Goal: Transaction & Acquisition: Purchase product/service

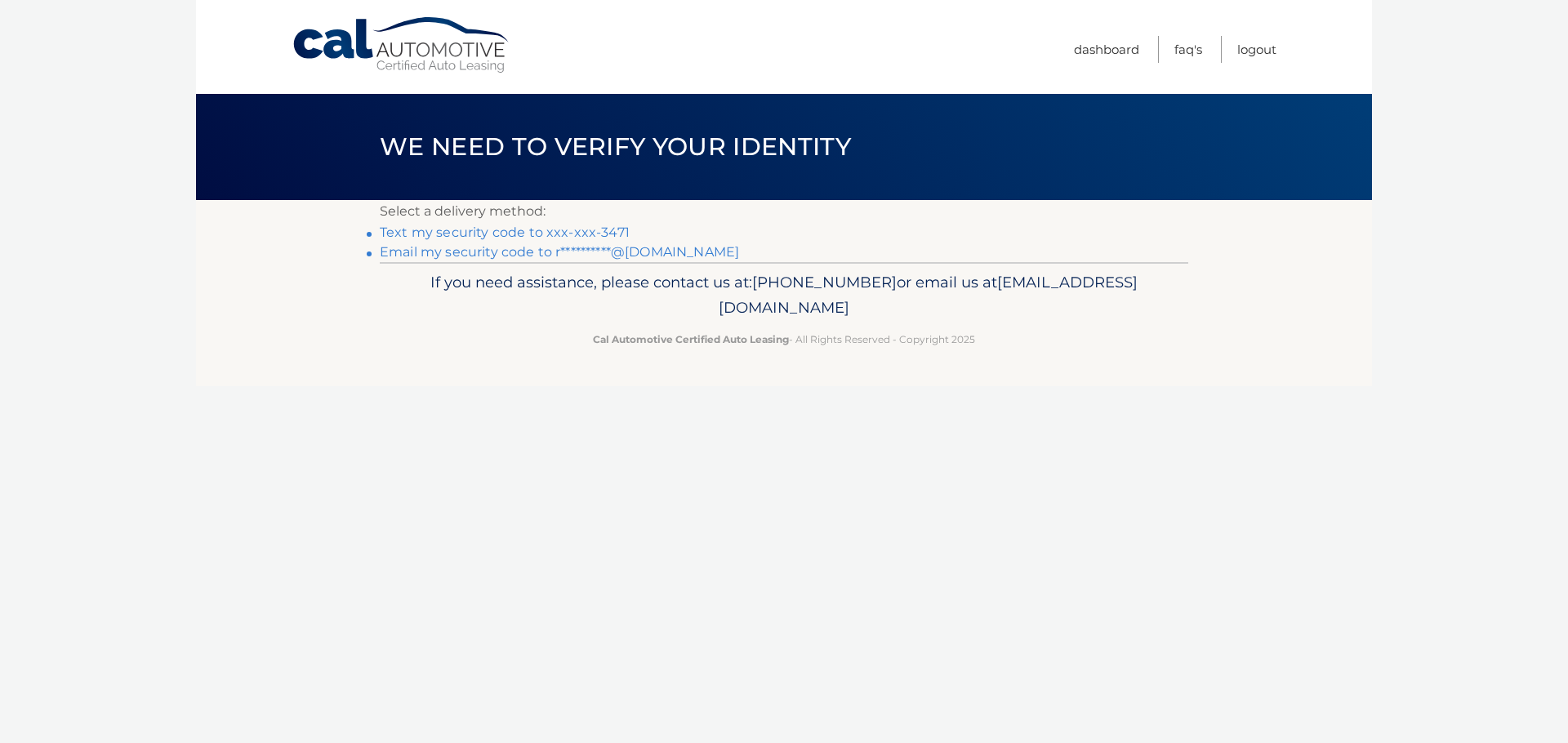
click at [526, 231] on link "Text my security code to xxx-xxx-3471" at bounding box center [505, 231] width 250 height 15
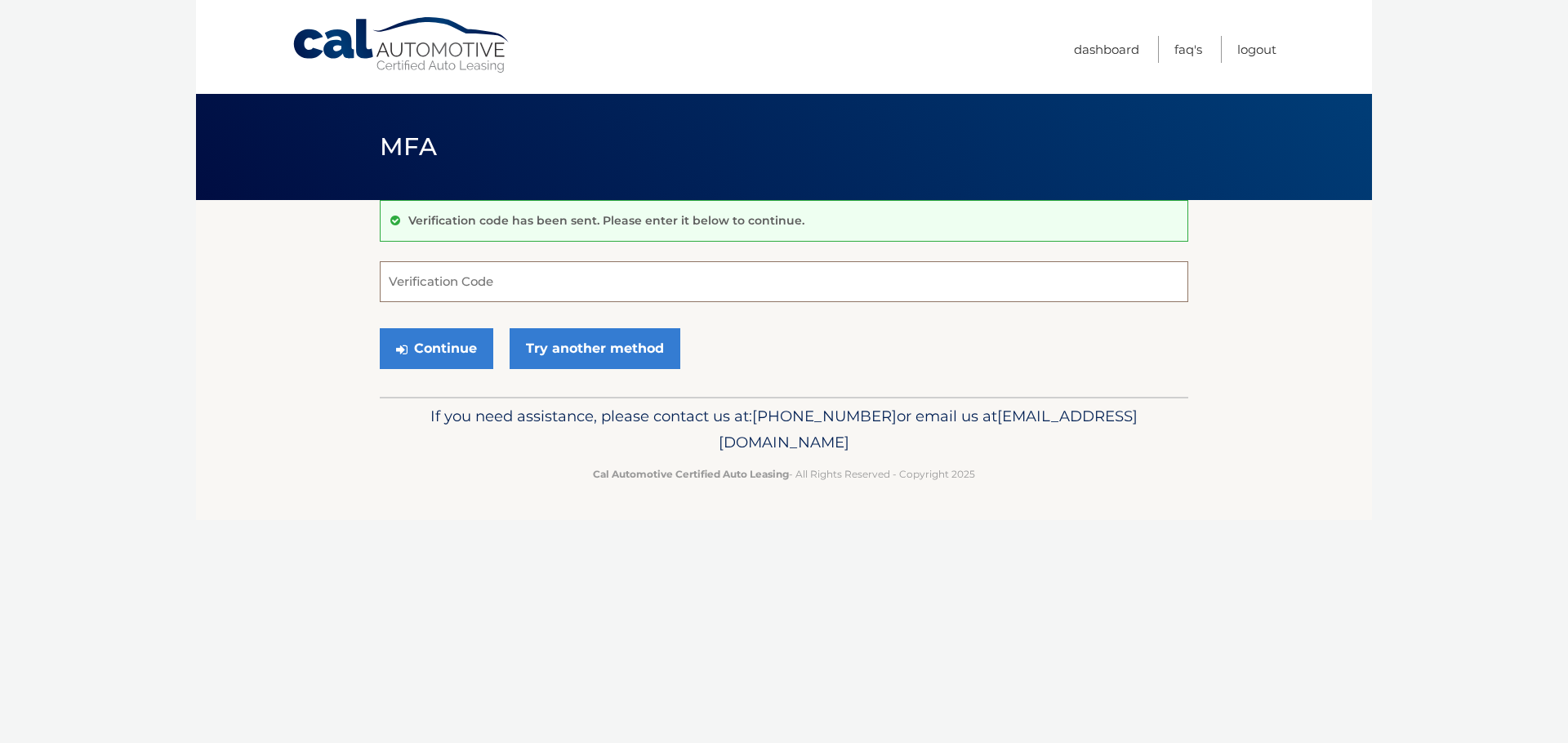
click at [452, 285] on input "Verification Code" at bounding box center [784, 281] width 809 height 41
type input "051459"
click at [451, 347] on button "Continue" at bounding box center [437, 349] width 113 height 41
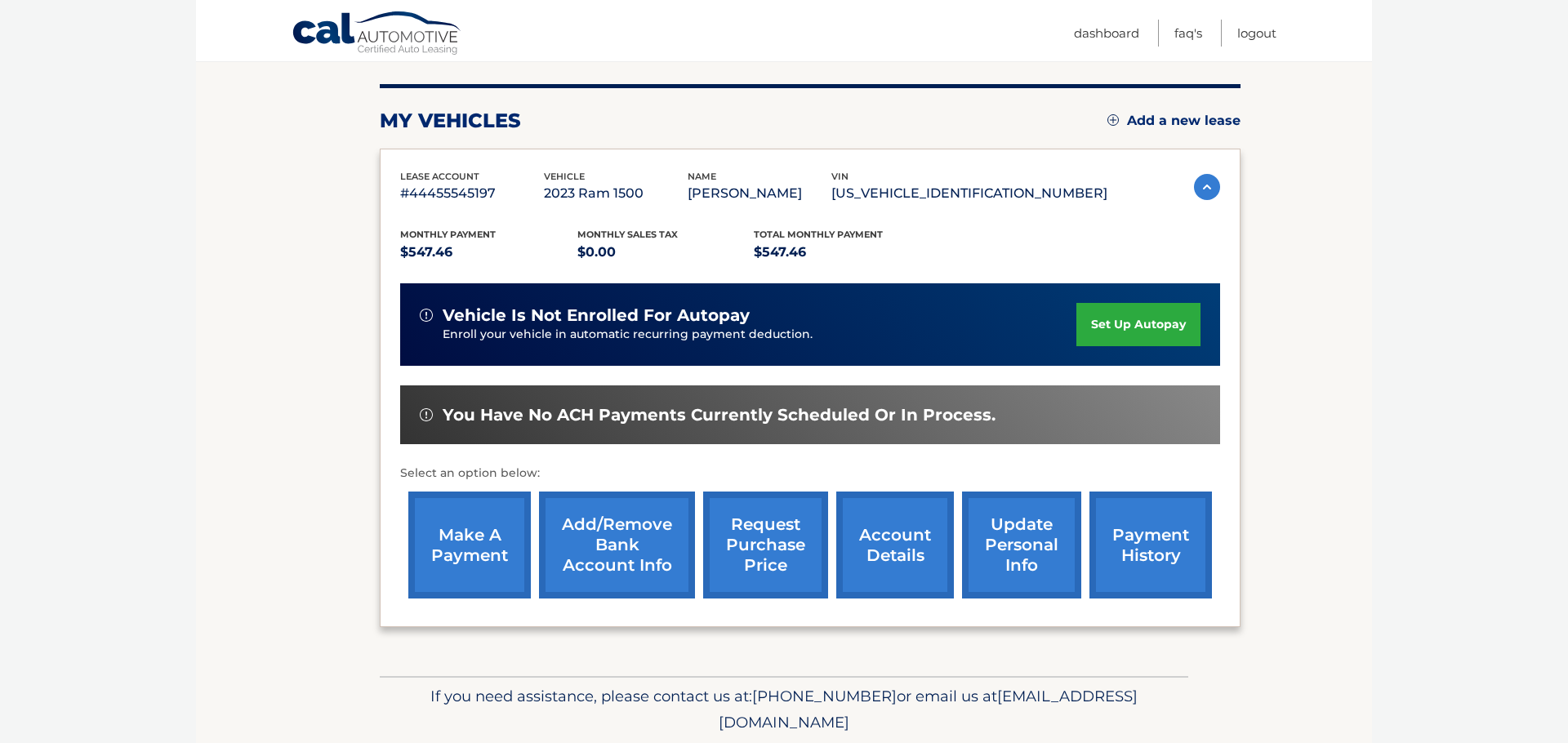
scroll to position [192, 0]
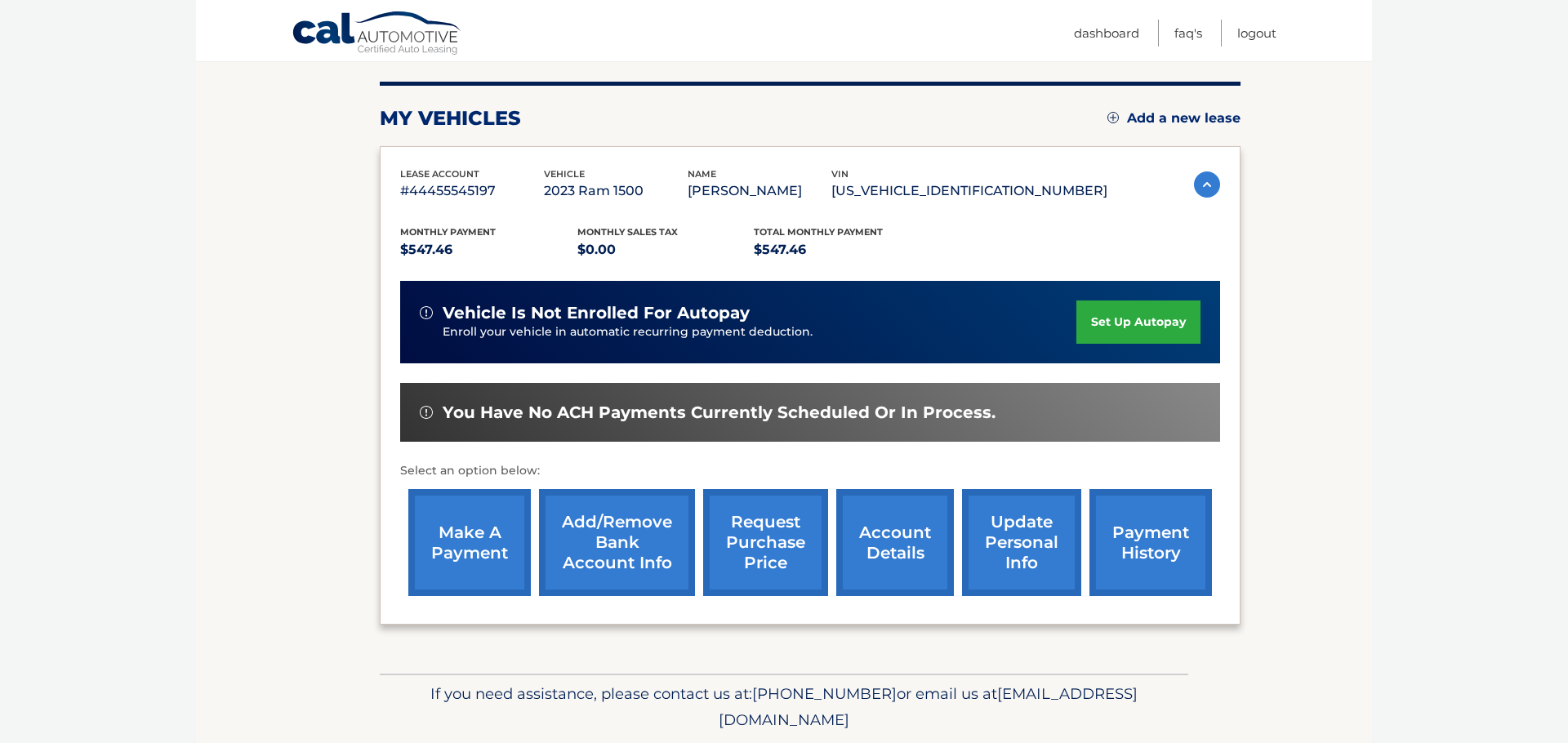
click at [896, 546] on link "account details" at bounding box center [895, 542] width 118 height 107
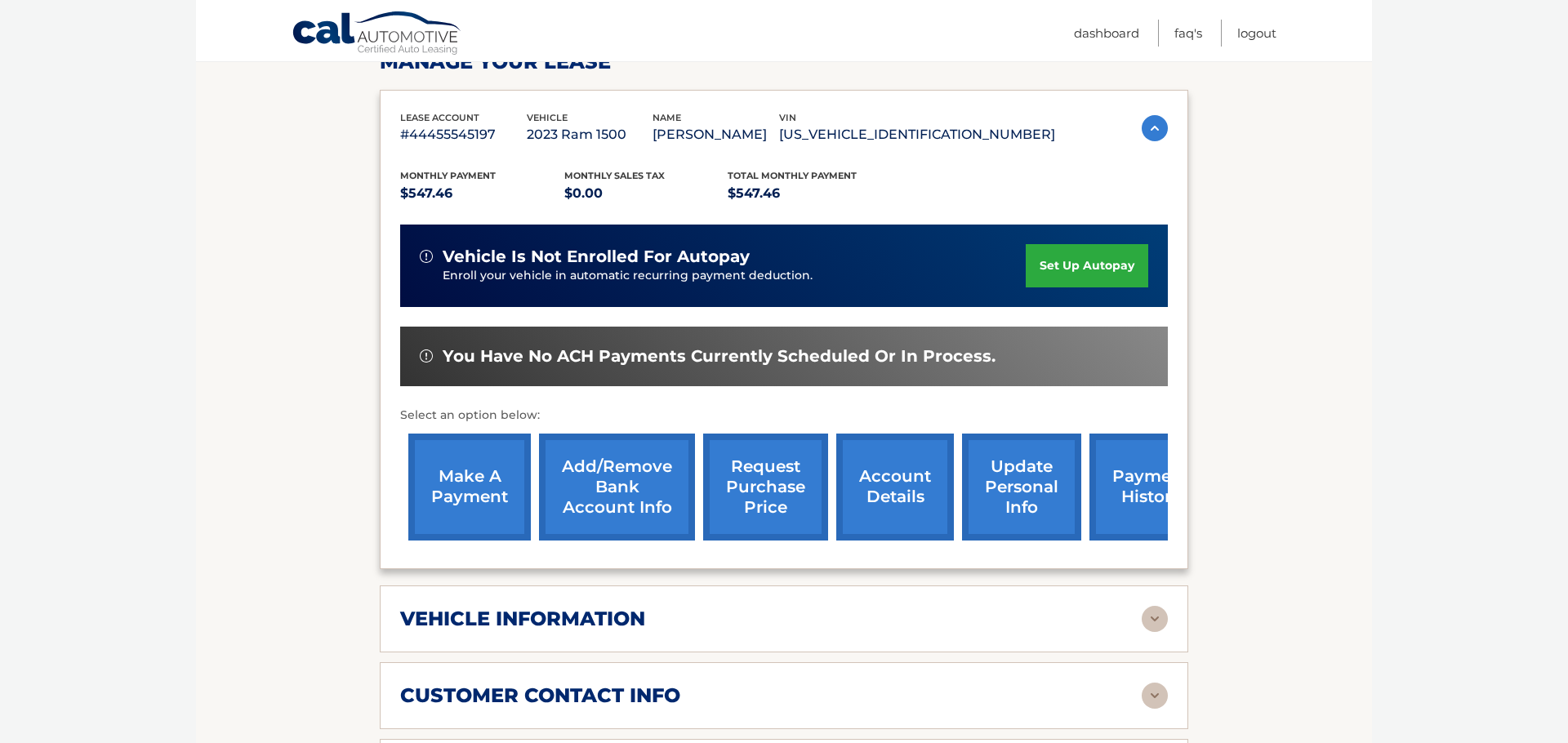
scroll to position [277, 0]
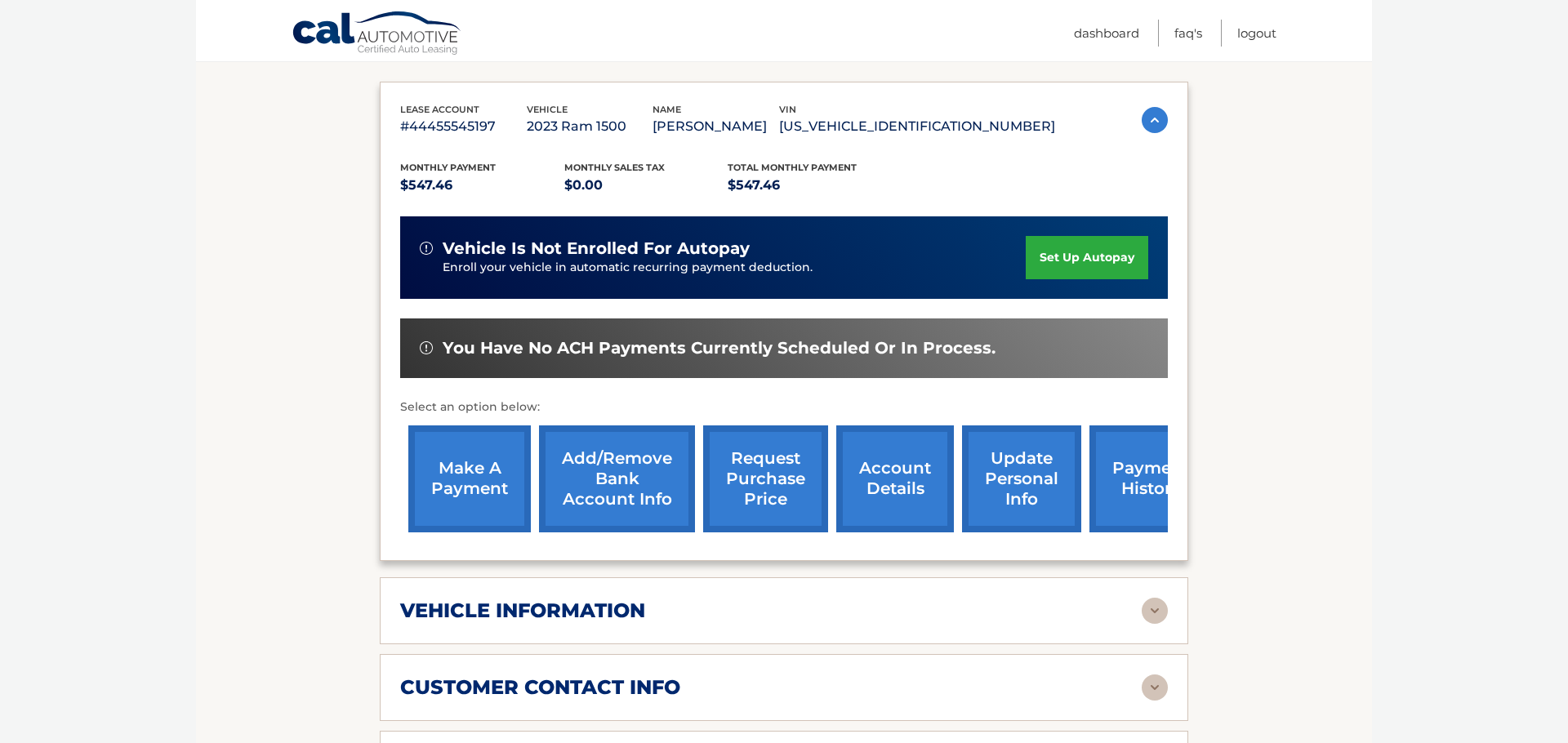
click at [900, 487] on link "account details" at bounding box center [895, 478] width 118 height 107
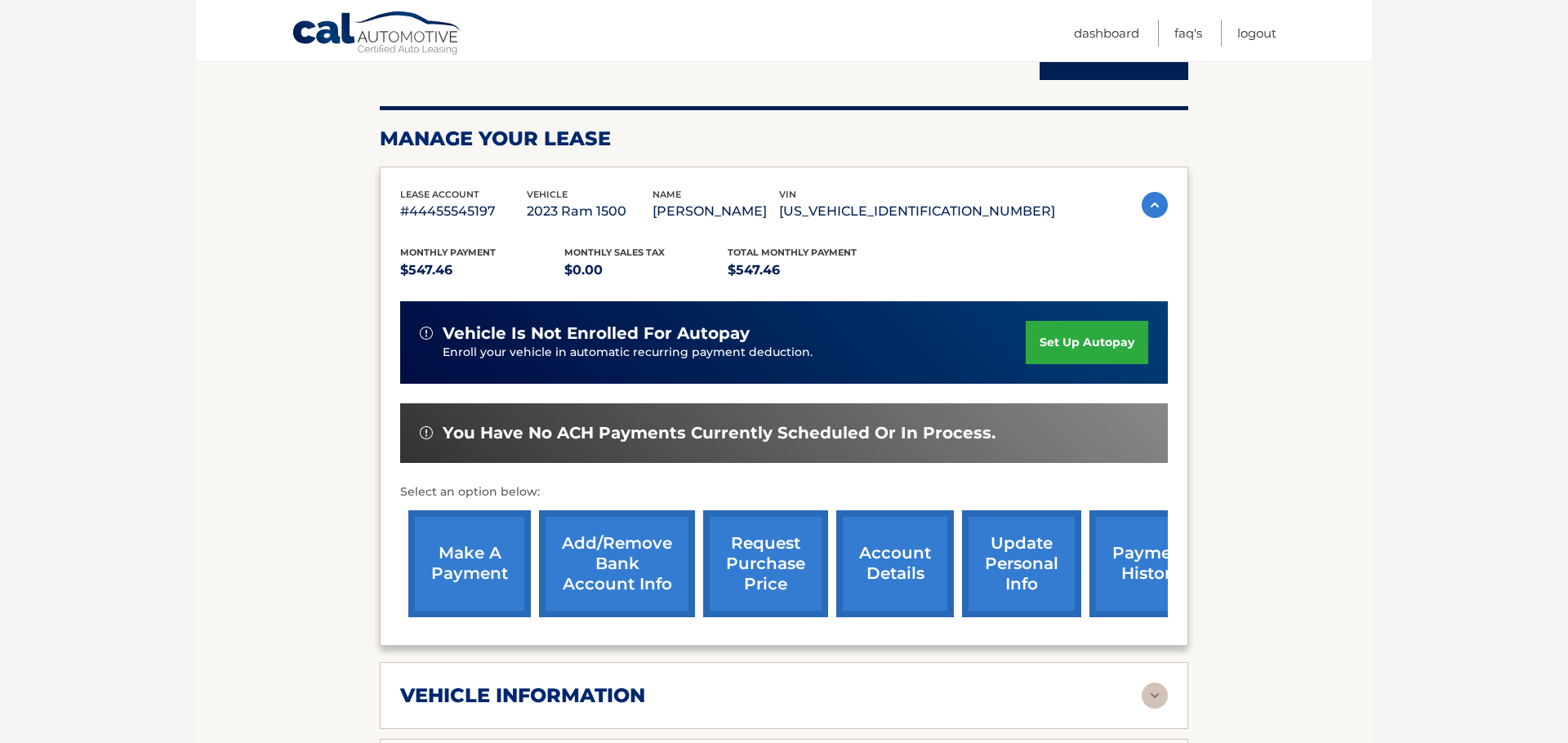
scroll to position [195, 0]
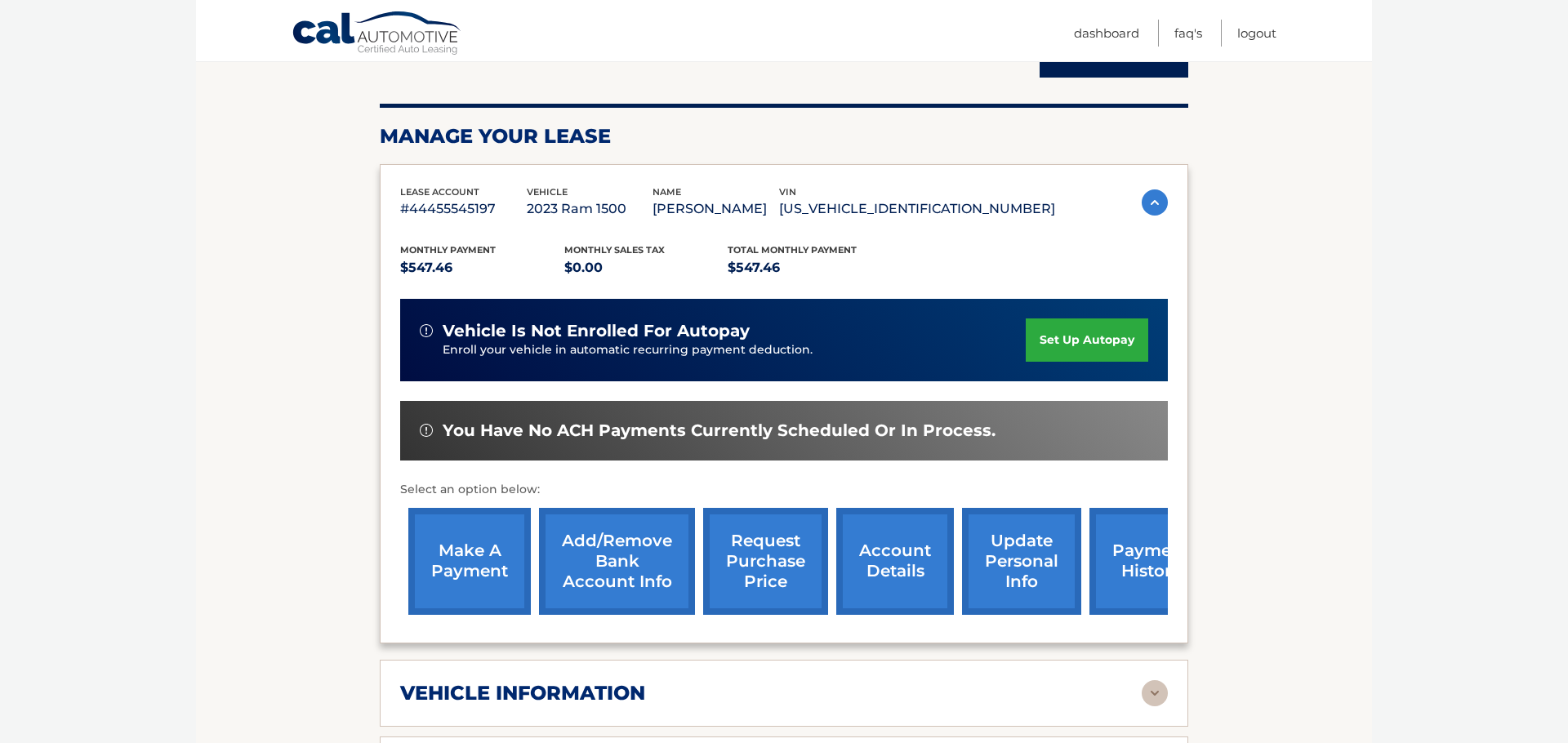
click at [1033, 566] on link "update personal info" at bounding box center [1021, 561] width 119 height 107
click at [1134, 564] on link "payment history" at bounding box center [1151, 561] width 122 height 107
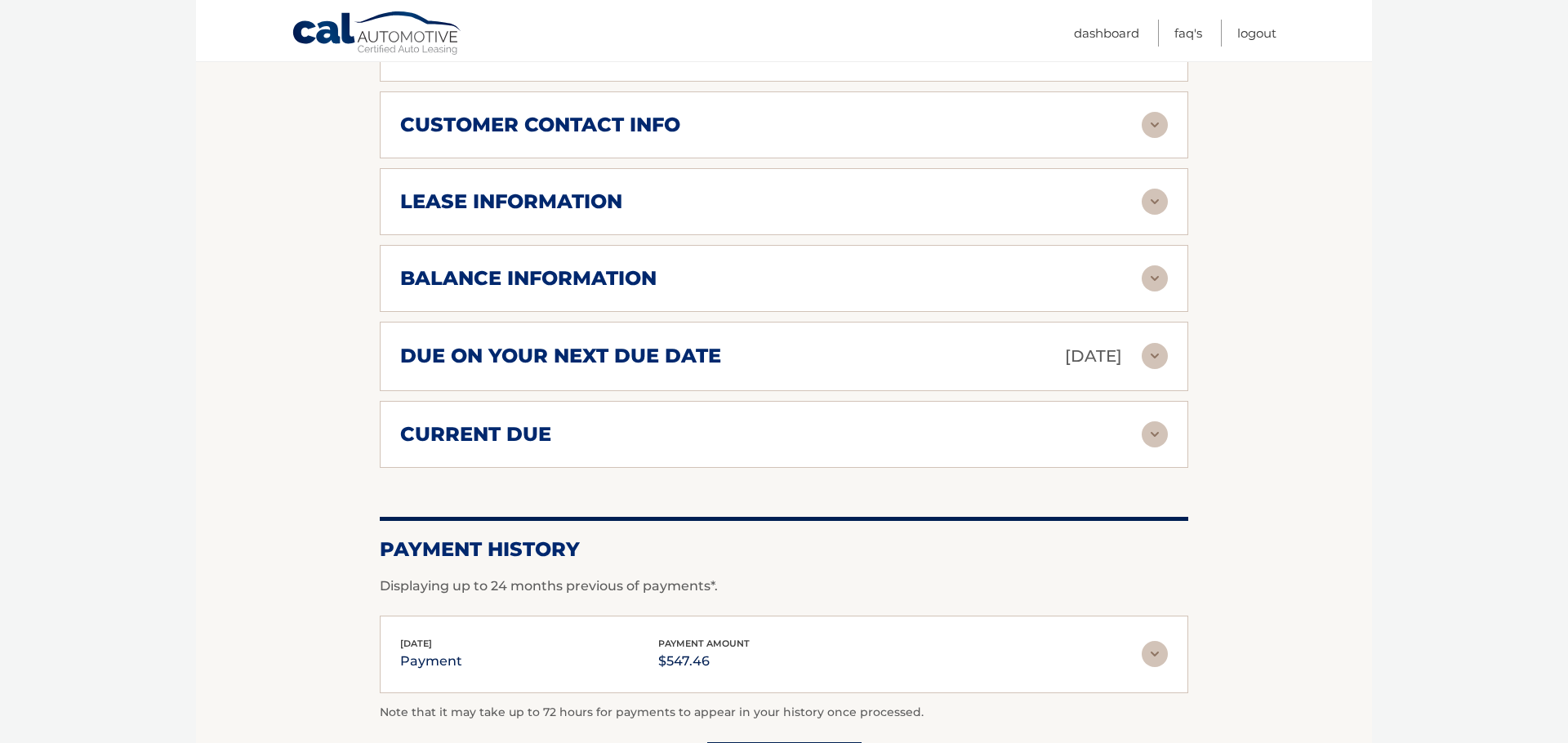
scroll to position [834, 0]
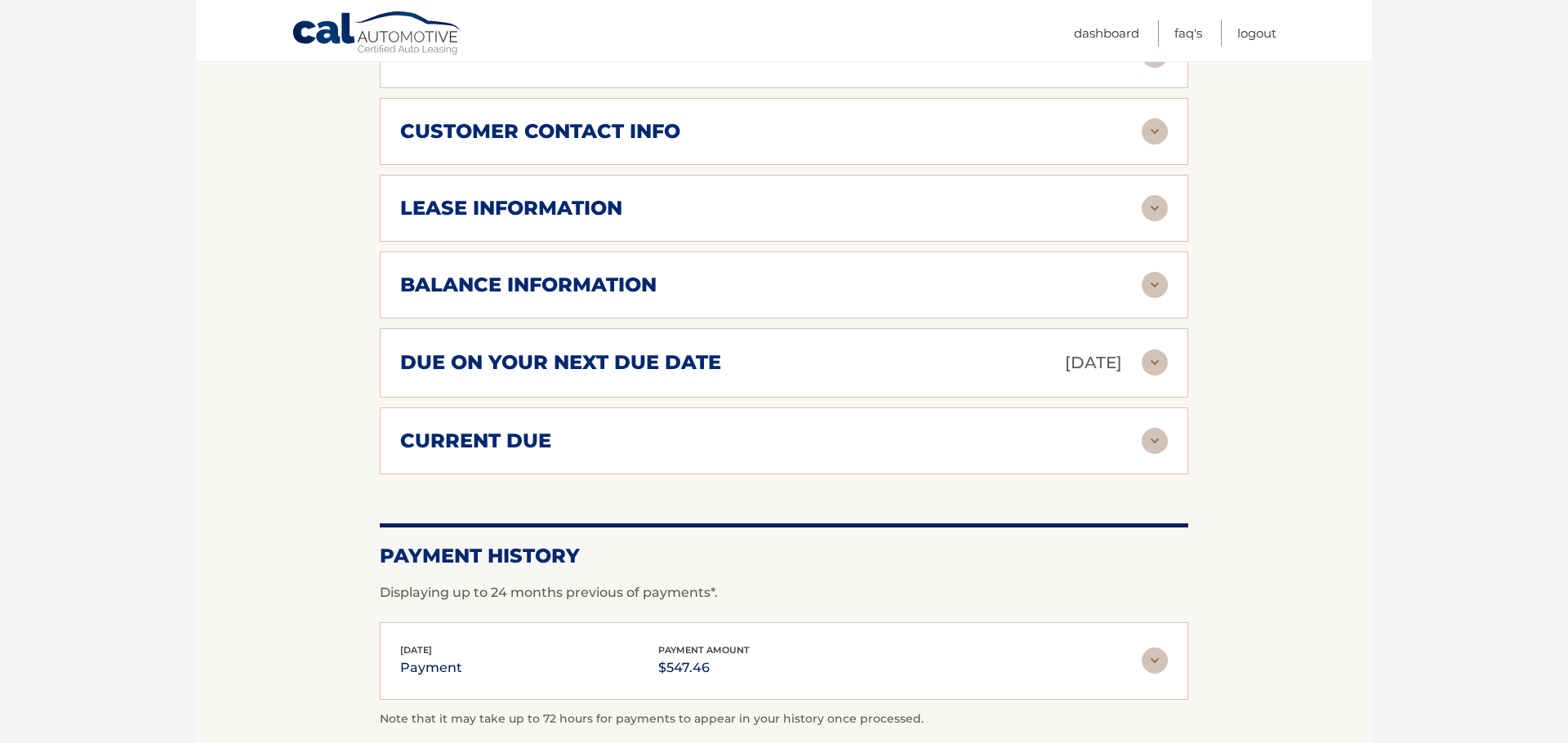
click at [1155, 364] on img at bounding box center [1155, 362] width 26 height 26
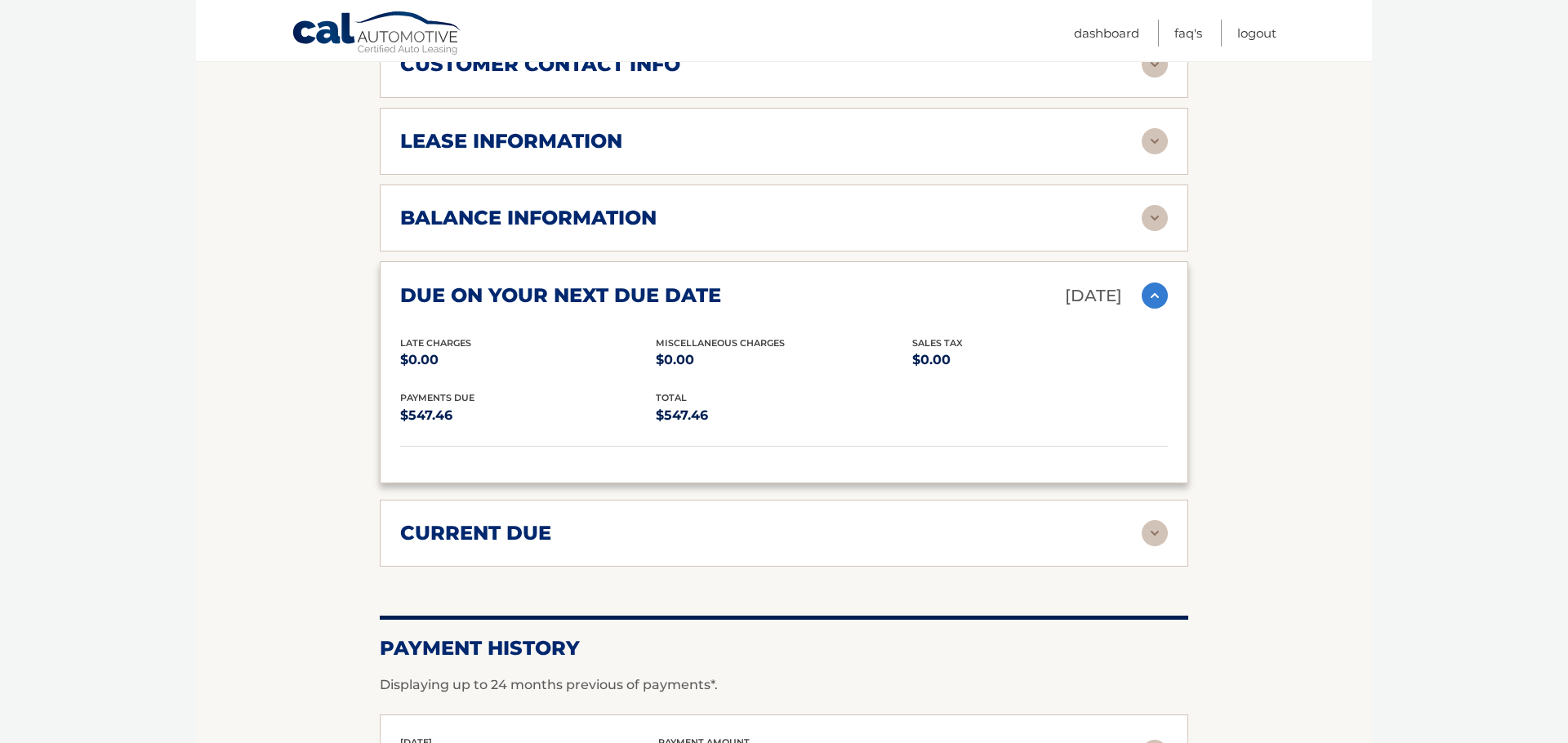
scroll to position [903, 0]
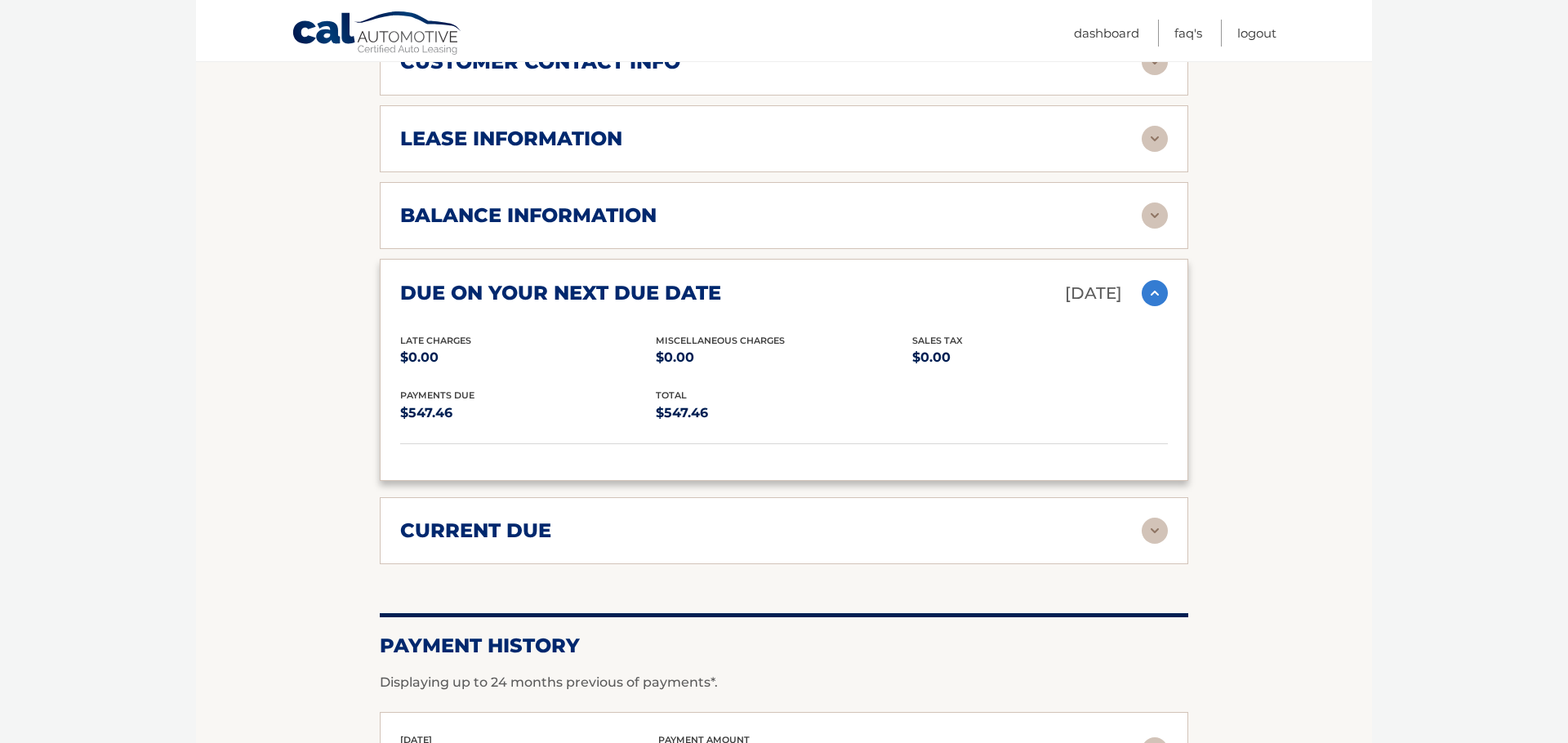
click at [1156, 528] on img at bounding box center [1155, 530] width 26 height 26
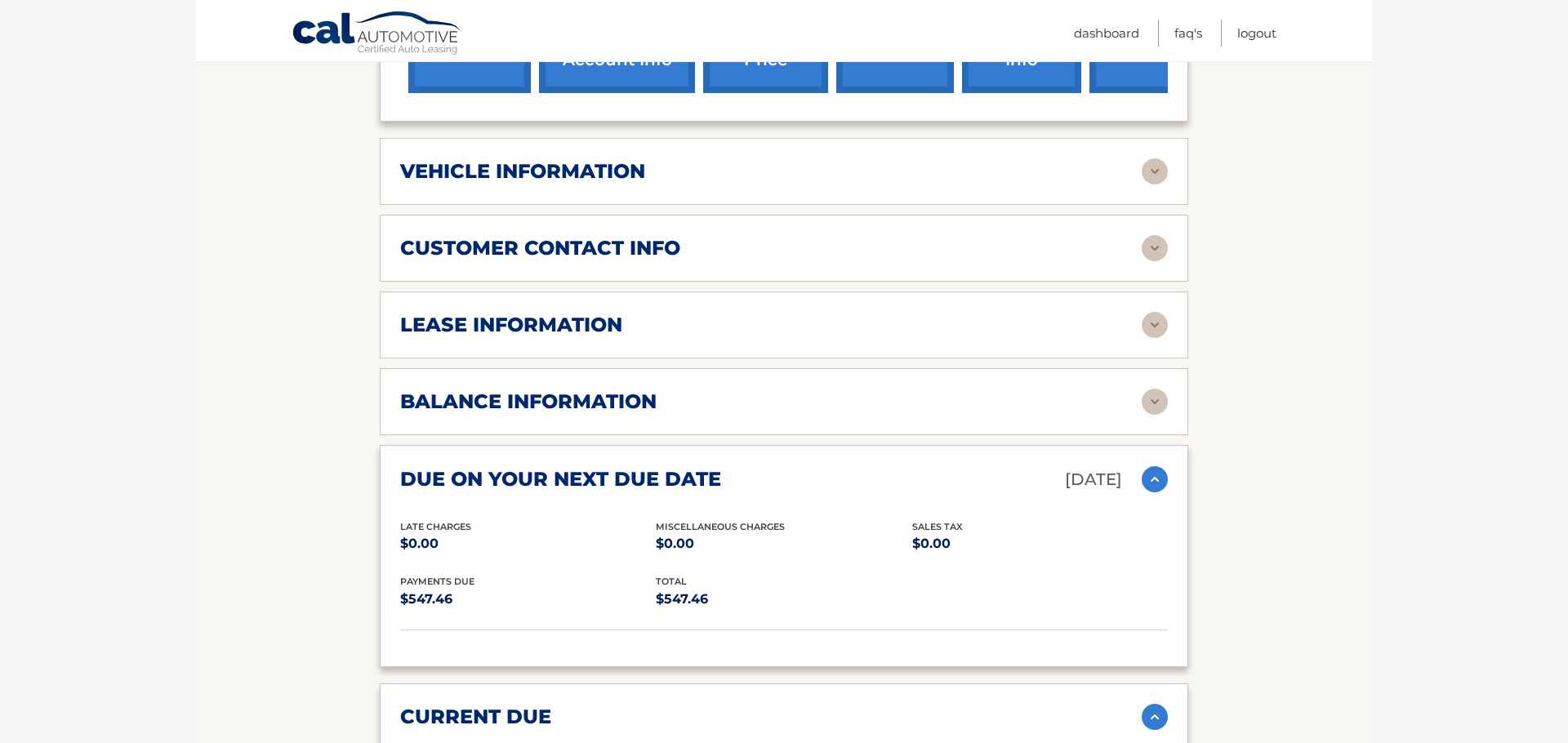
scroll to position [714, 0]
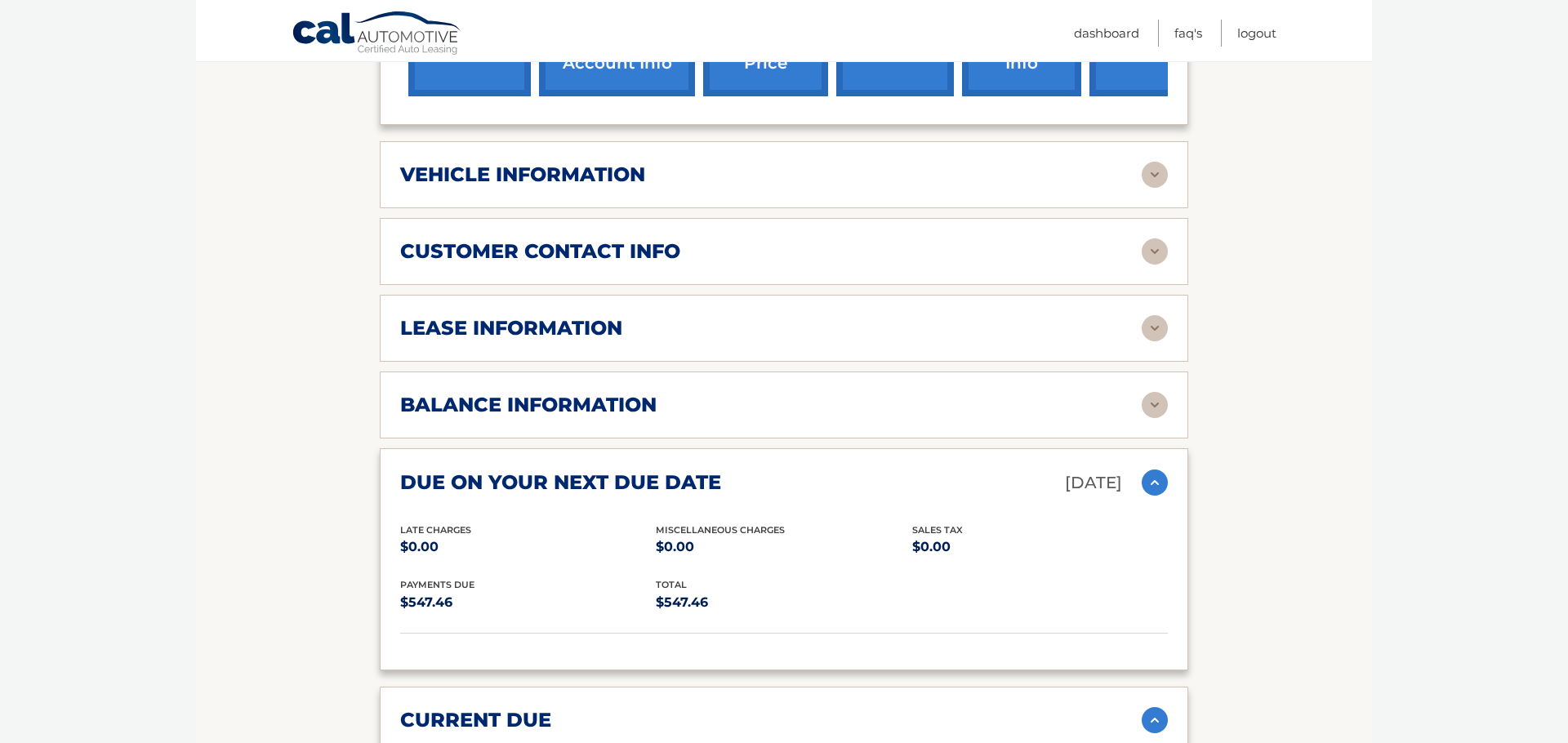
click at [1158, 327] on img at bounding box center [1155, 328] width 26 height 26
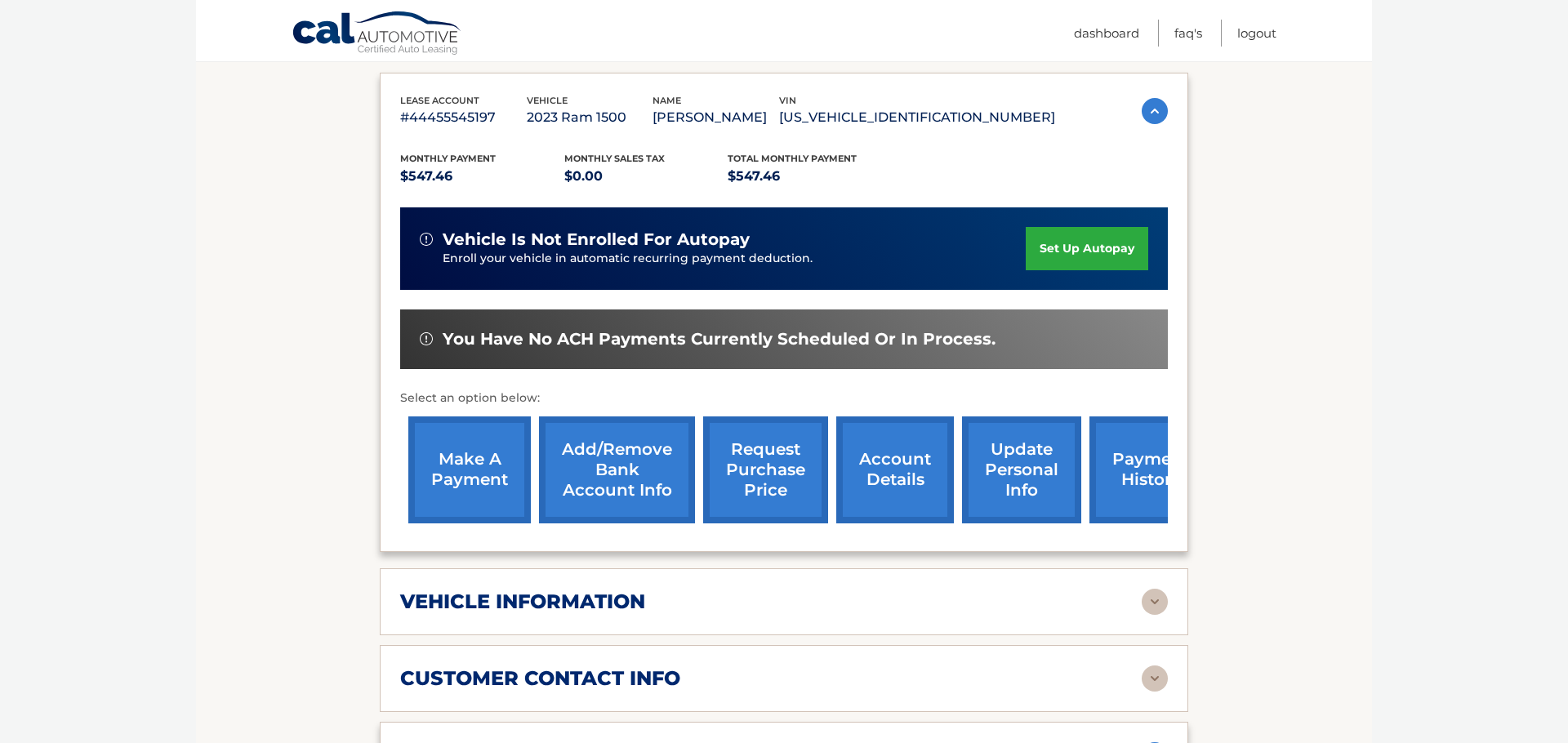
scroll to position [267, 0]
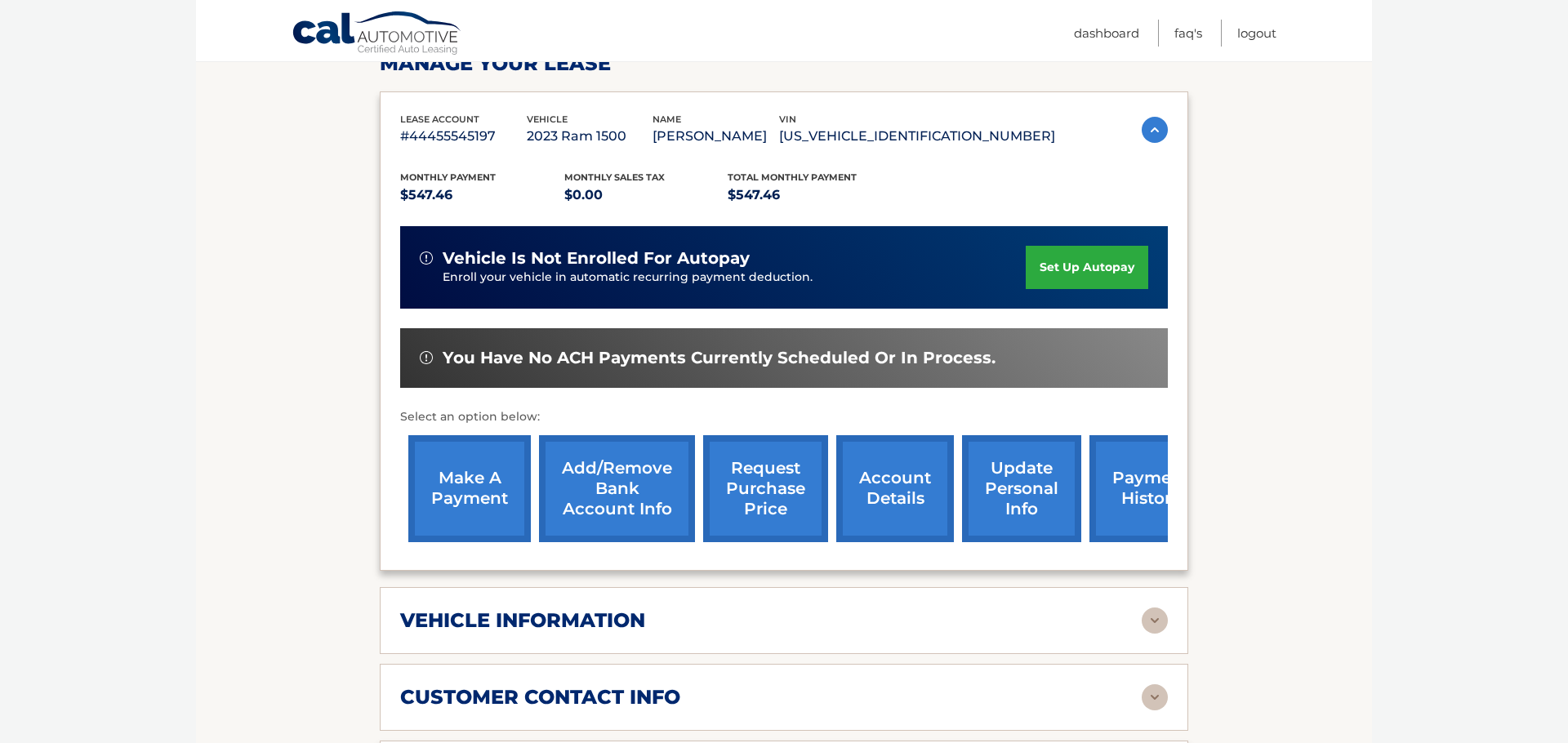
click at [456, 503] on link "make a payment" at bounding box center [469, 488] width 122 height 107
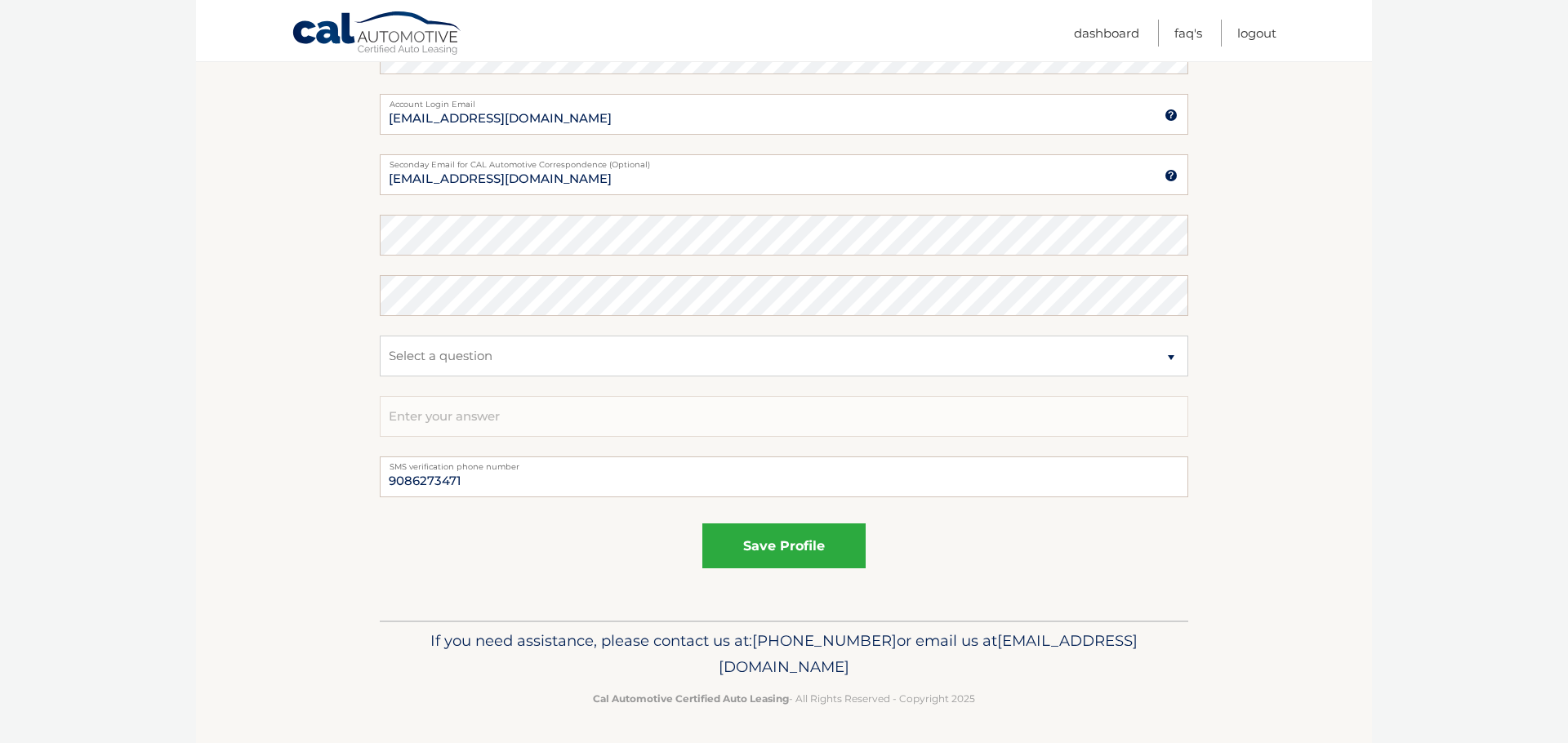
scroll to position [767, 0]
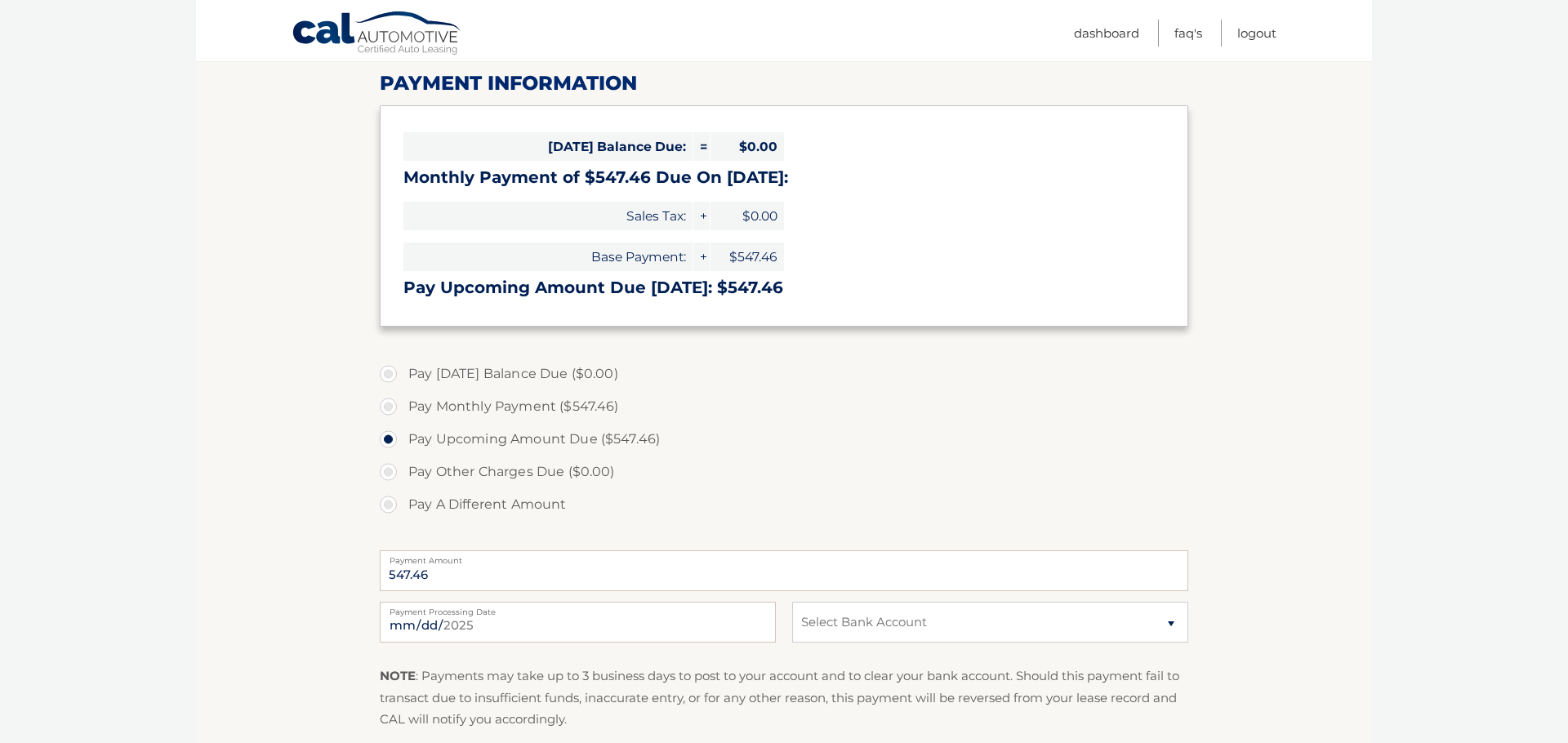
scroll to position [232, 0]
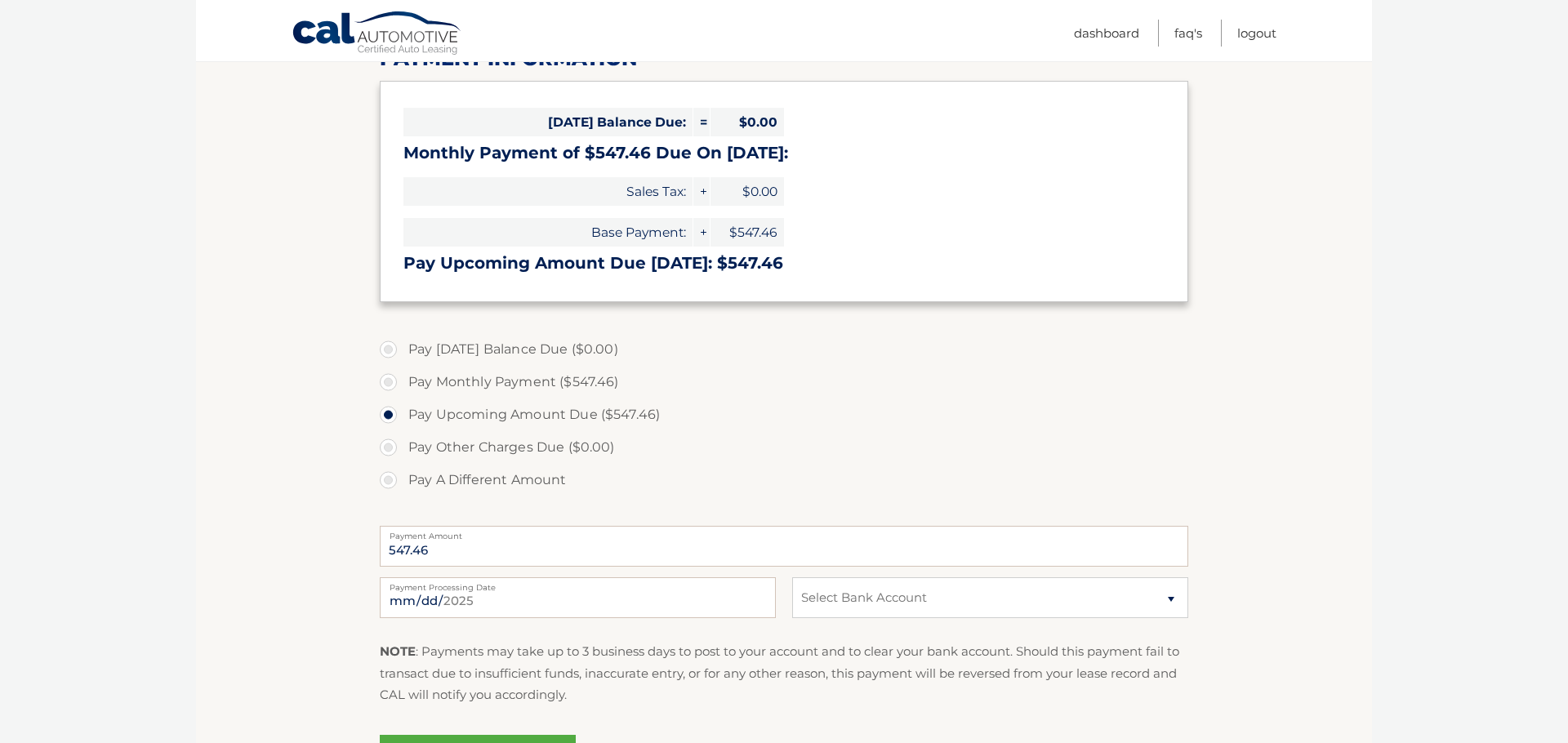
click at [385, 480] on label "Pay A Different Amount" at bounding box center [784, 480] width 809 height 32
click at [386, 480] on input "Pay A Different Amount" at bounding box center [394, 476] width 16 height 26
radio input "true"
click at [472, 548] on input "Payment Amount" at bounding box center [784, 546] width 809 height 41
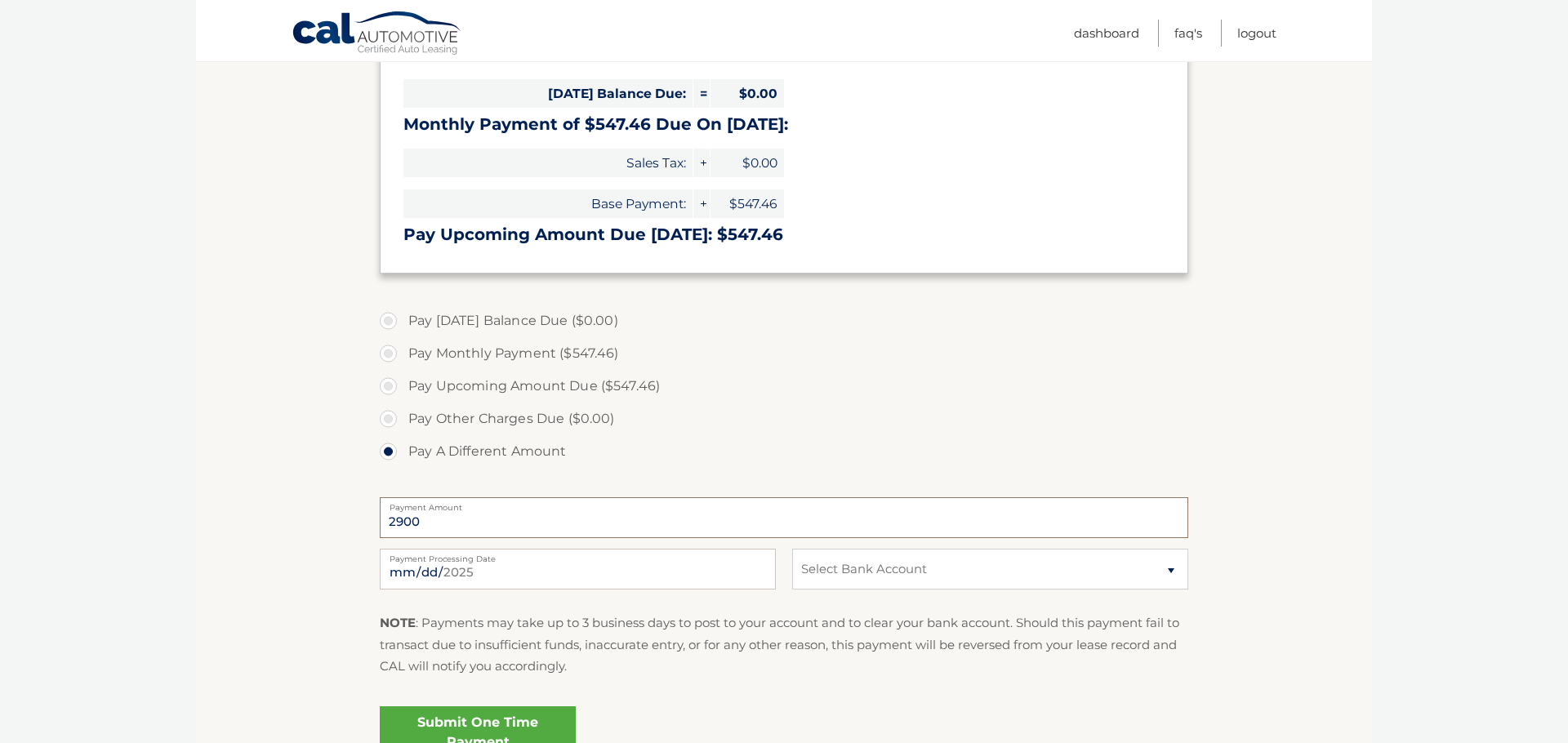
type input "2900"
click at [885, 593] on div "2025-08-20 Payment Processing Date This payment is scheduled after your grace p…" at bounding box center [784, 577] width 809 height 59
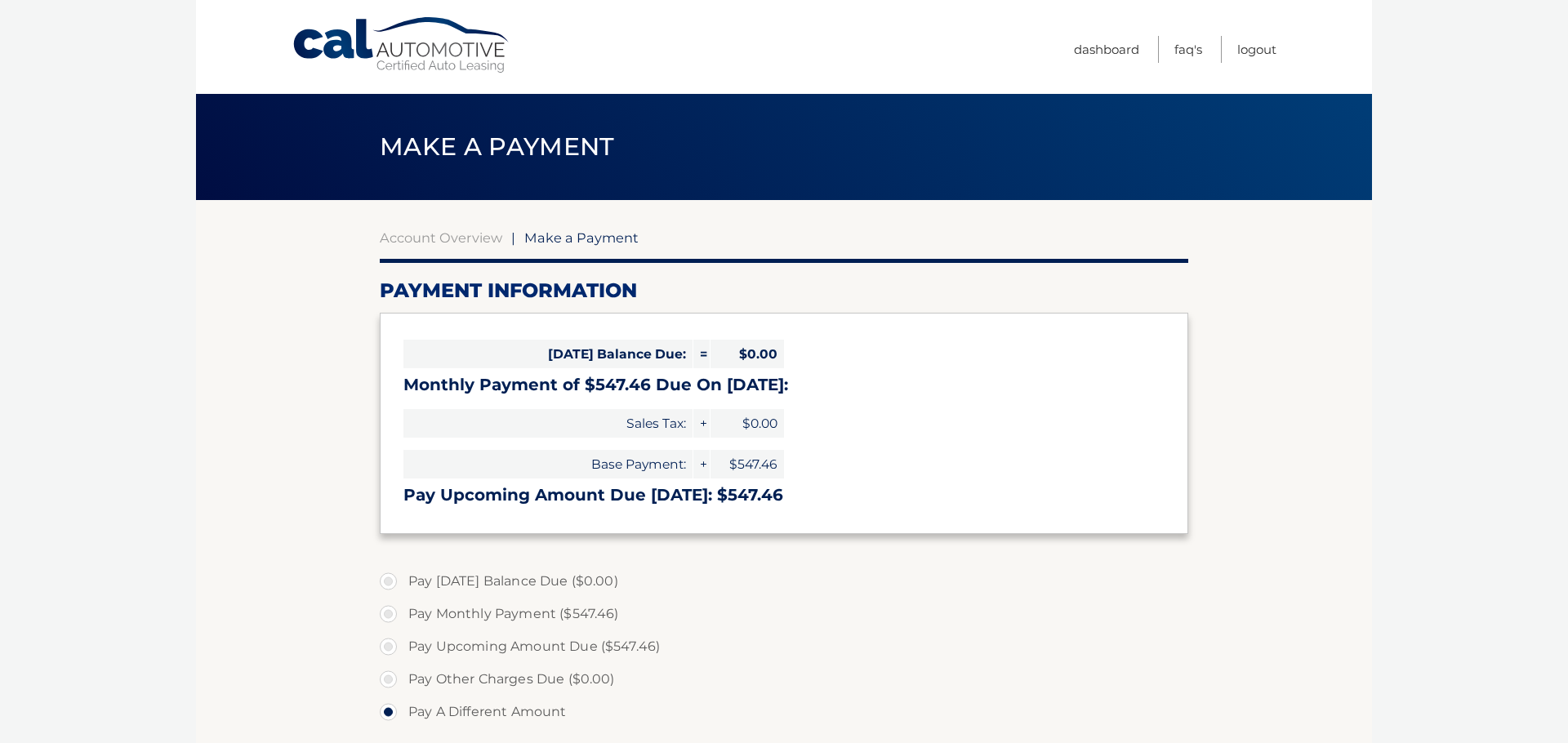
scroll to position [0, 0]
click at [440, 51] on link "Cal Automotive" at bounding box center [402, 45] width 221 height 58
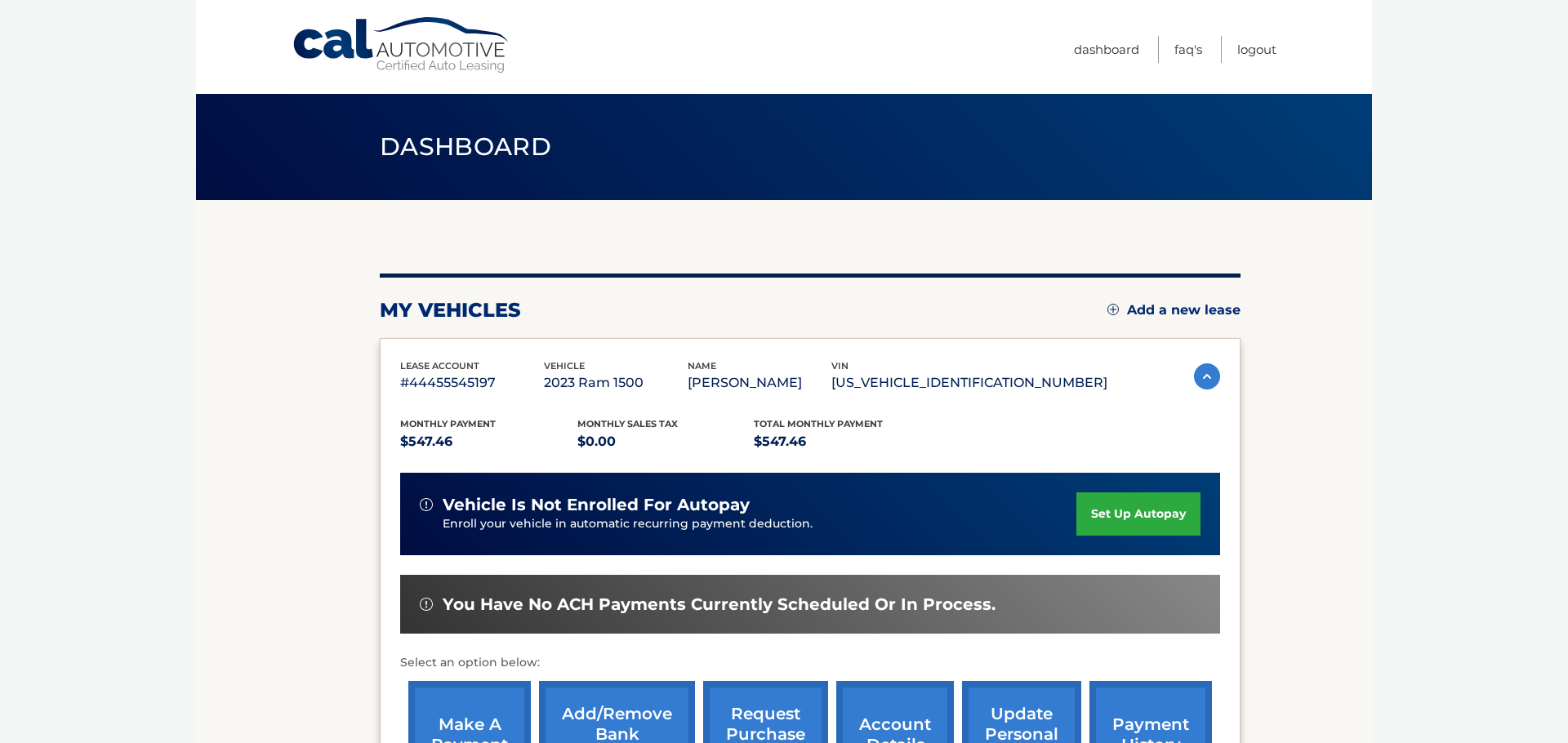
drag, startPoint x: 973, startPoint y: 379, endPoint x: 1103, endPoint y: 382, distance: 130.0
click at [1110, 382] on div "lease account #44455545197 vehicle 2023 Ram 1500 name RALFY RAMOS vin 1C6RRFFG1…" at bounding box center [810, 376] width 820 height 37
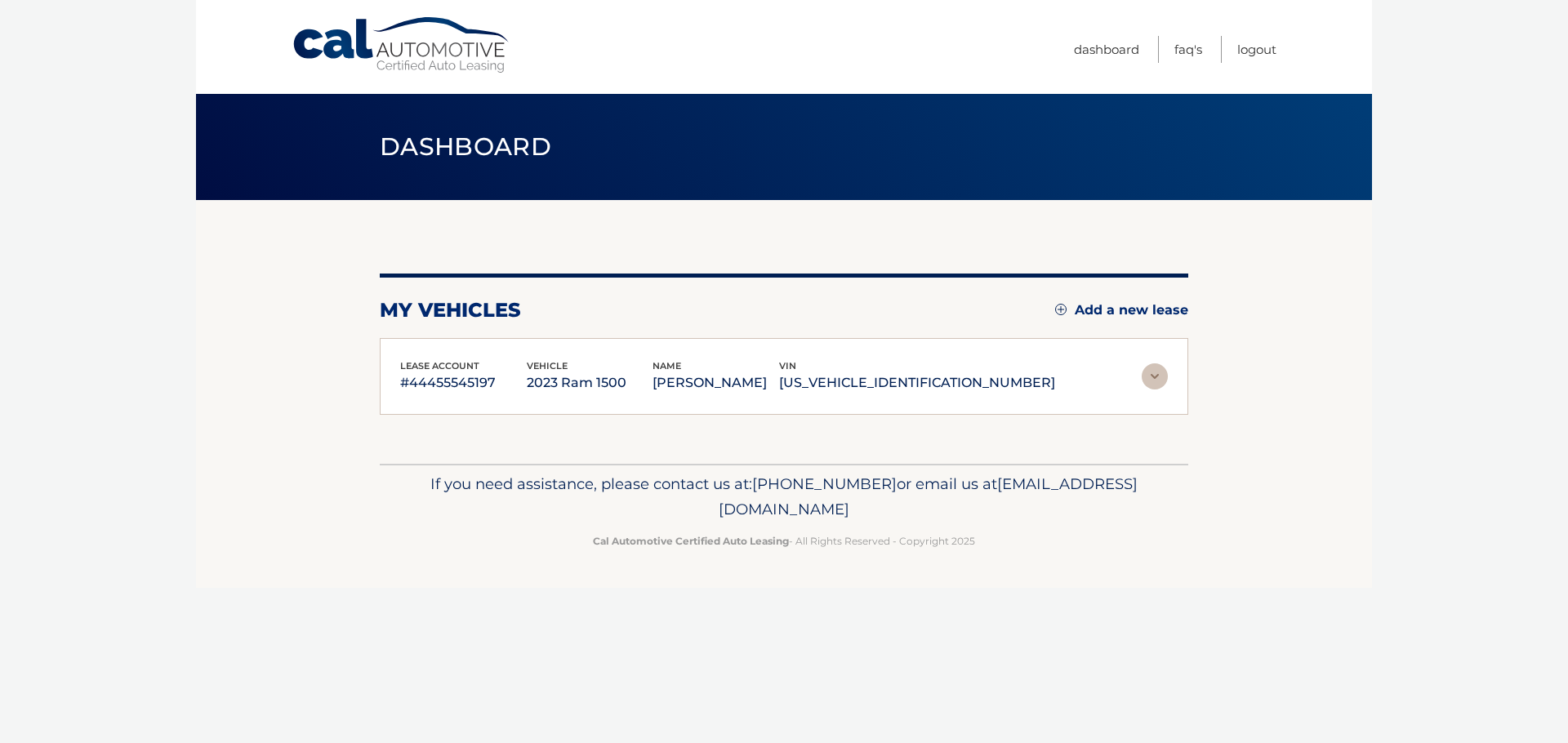
copy p "1C6RRFFG1PN558108"
click at [1160, 377] on img at bounding box center [1155, 376] width 26 height 26
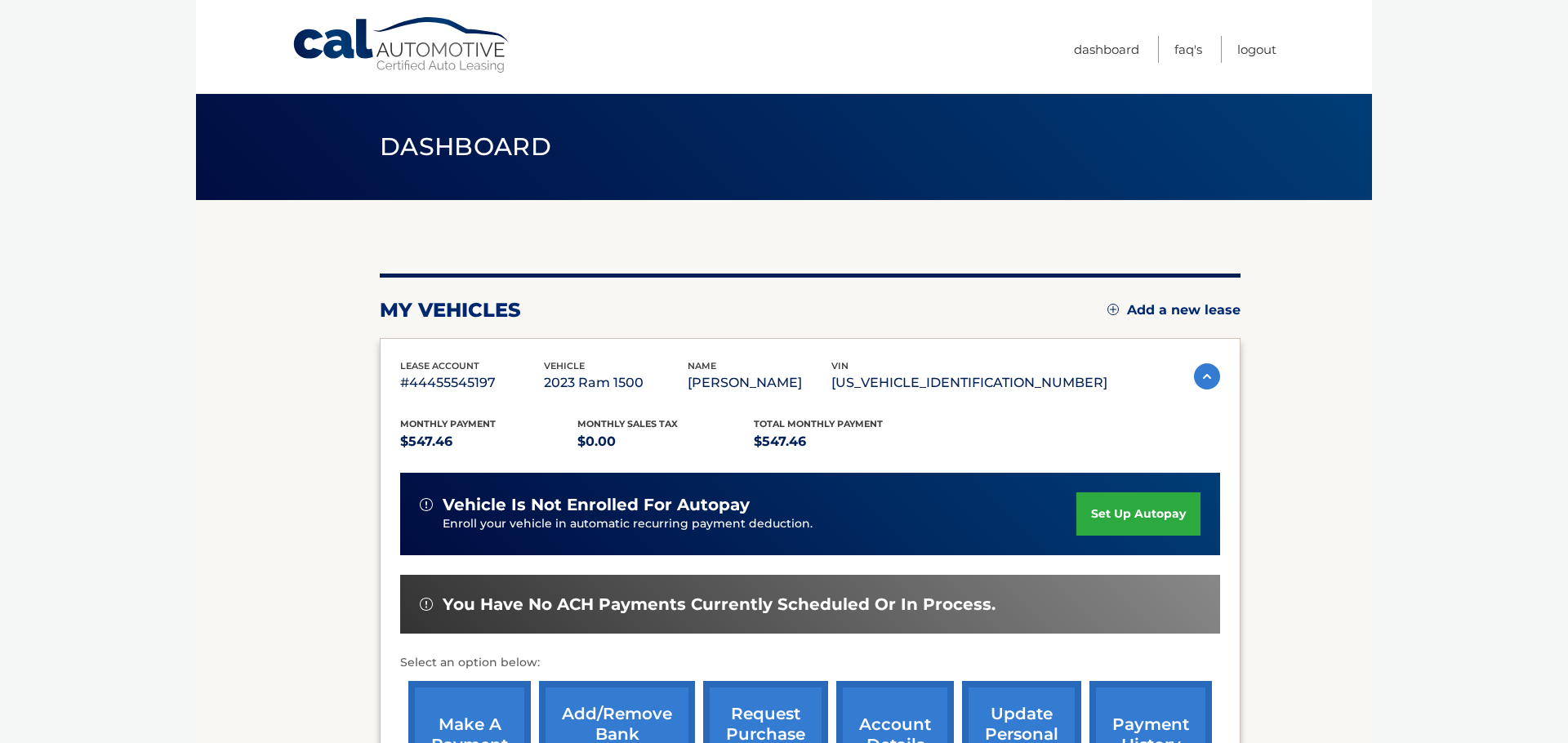
scroll to position [10, 0]
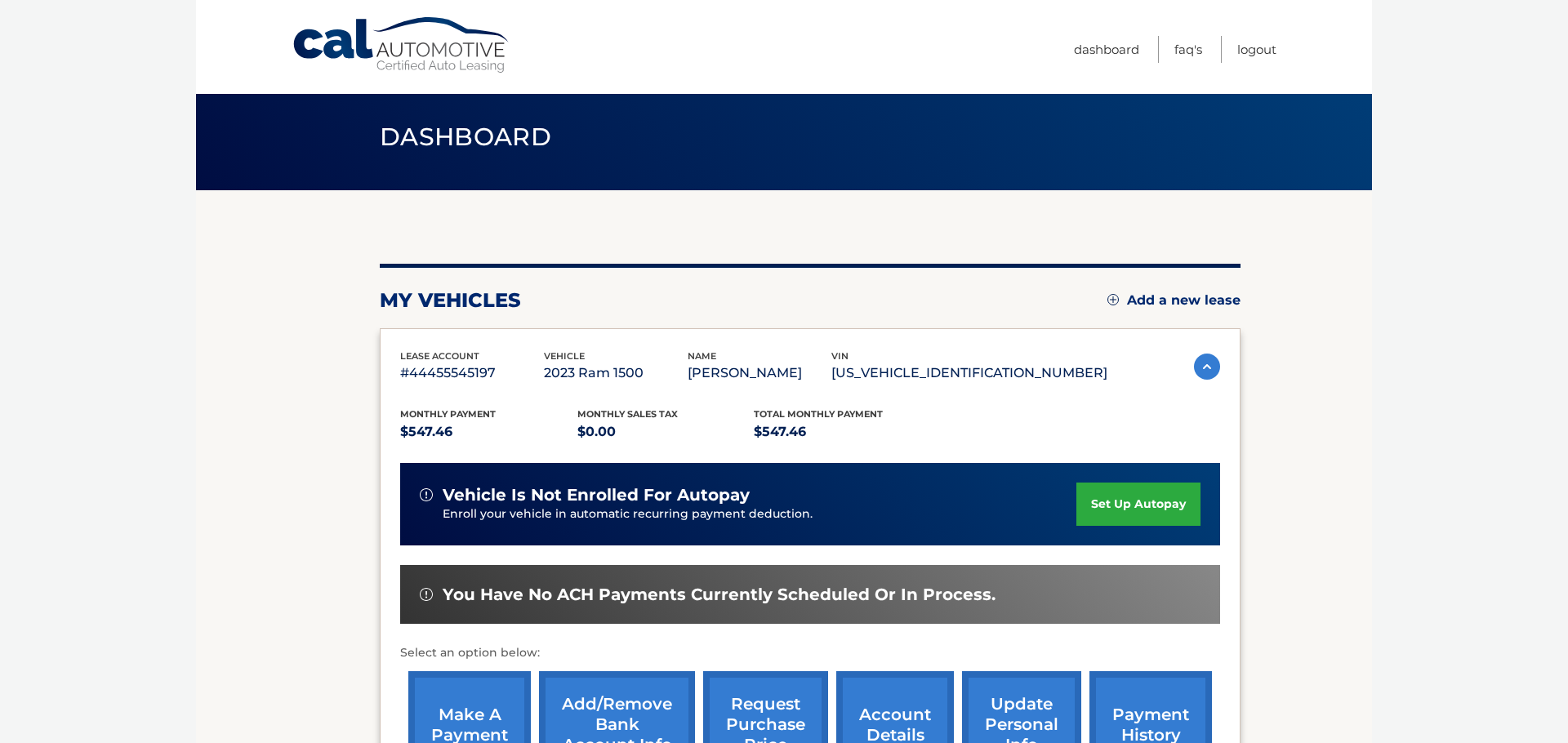
click at [955, 407] on div "Monthly Payment $547.46 Monthly sales Tax $0.00 Total Monthly Payment $547.46" at bounding box center [753, 425] width 707 height 37
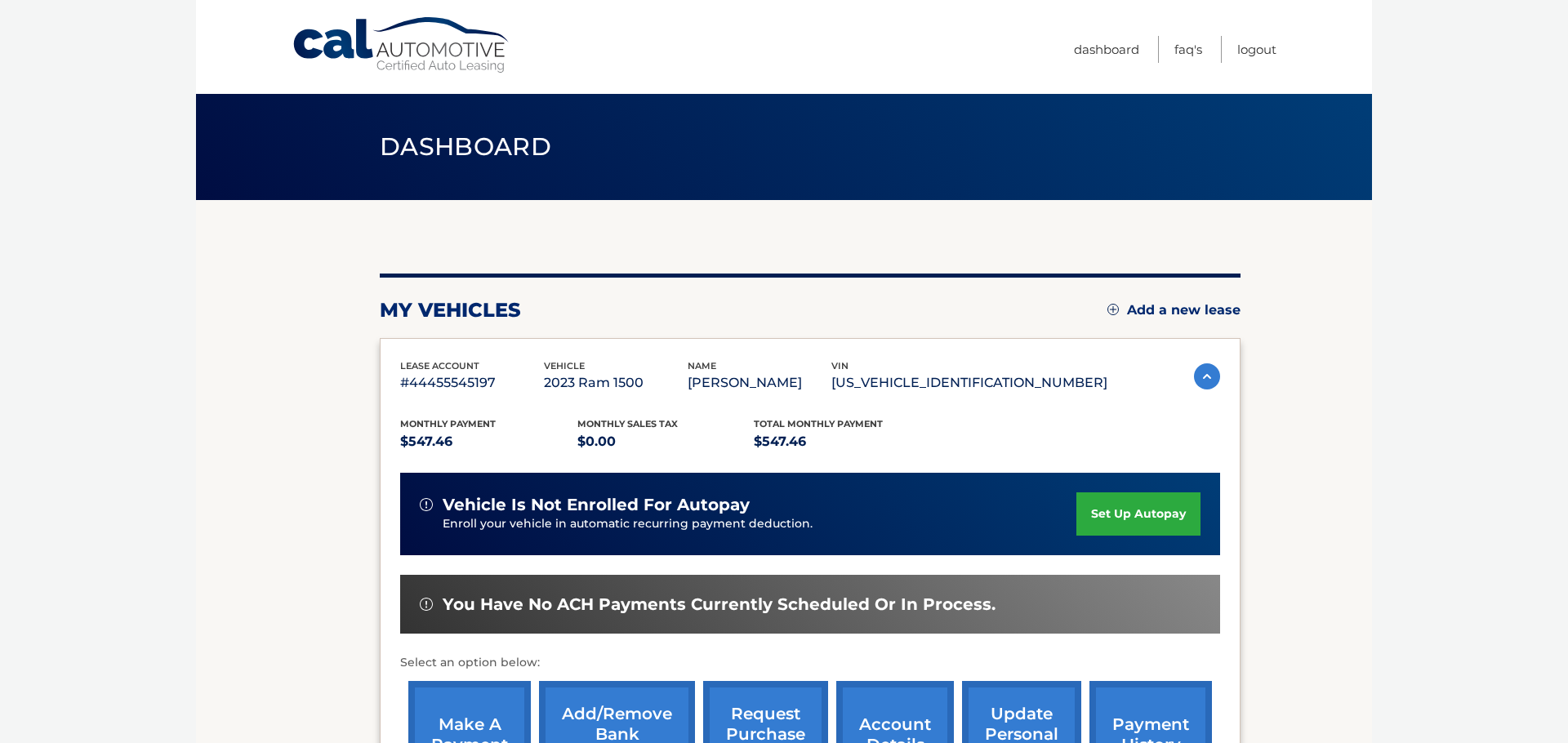
scroll to position [0, 0]
